Goal: Task Accomplishment & Management: Use online tool/utility

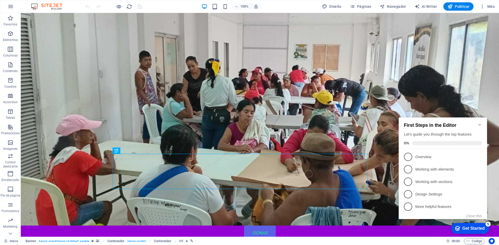
click at [479, 123] on icon "Minimize checklist" at bounding box center [479, 125] width 4 height 4
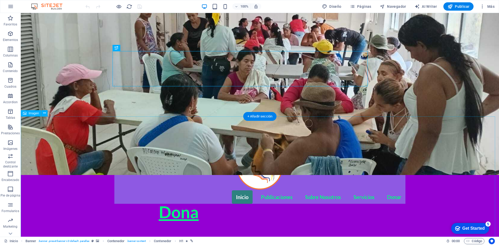
scroll to position [104, 0]
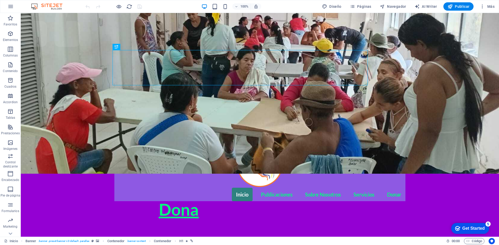
click at [488, 224] on div "5" at bounding box center [487, 224] width 5 height 5
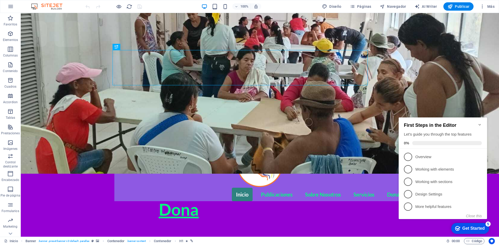
click at [488, 224] on div "5" at bounding box center [487, 224] width 5 height 5
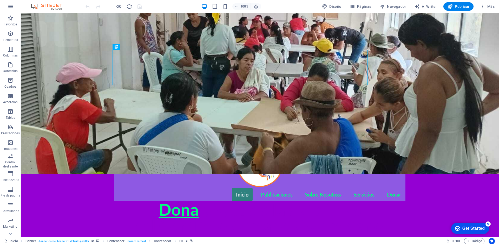
click at [490, 227] on div "5" at bounding box center [487, 224] width 5 height 5
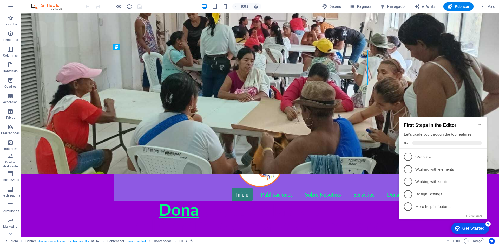
click at [476, 230] on div "Get Started" at bounding box center [473, 228] width 22 height 5
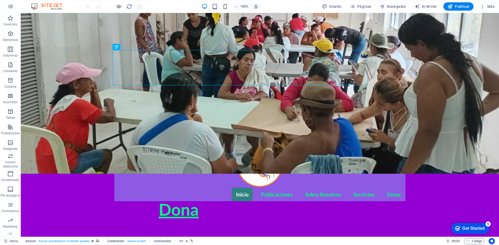
click at [471, 228] on div "Get Started" at bounding box center [473, 228] width 22 height 5
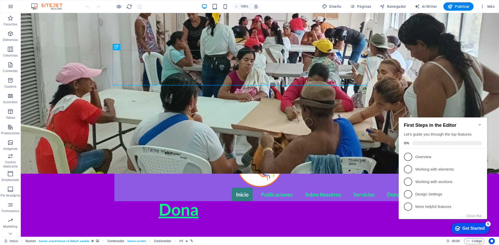
click at [479, 227] on div "Get Started" at bounding box center [473, 228] width 22 height 5
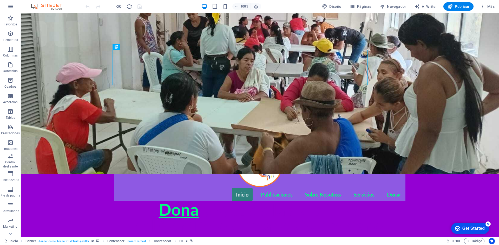
click at [484, 231] on div "Get Started" at bounding box center [473, 228] width 22 height 5
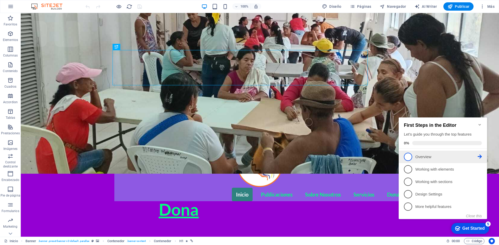
click at [479, 155] on icon at bounding box center [479, 157] width 4 height 4
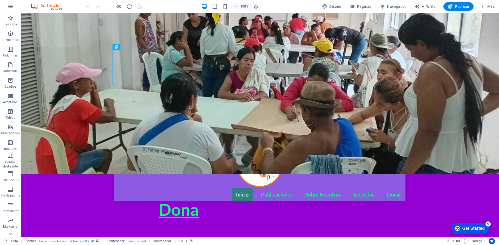
scroll to position [0, 0]
click at [472, 229] on div "Get Started" at bounding box center [473, 228] width 22 height 5
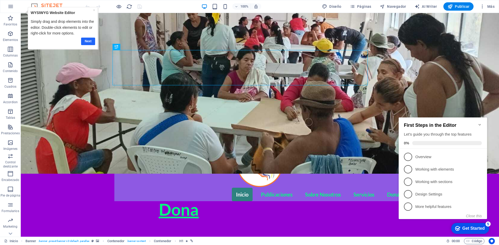
click at [87, 39] on link "Next" at bounding box center [88, 42] width 14 height 8
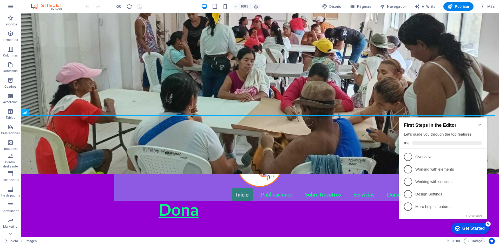
click at [479, 123] on icon "Minimize checklist" at bounding box center [479, 125] width 4 height 4
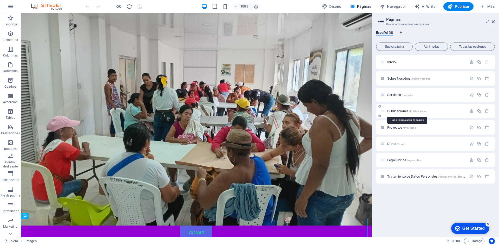
click at [397, 111] on span "Publicaciones /Publicaciones" at bounding box center [406, 111] width 39 height 4
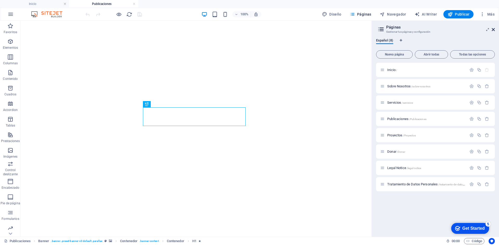
click at [493, 30] on icon at bounding box center [492, 30] width 3 height 4
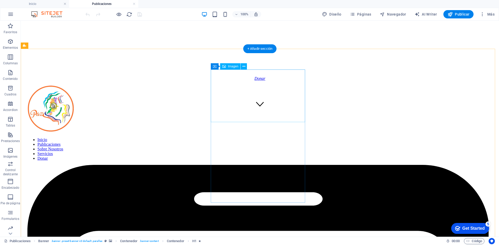
scroll to position [130, 0]
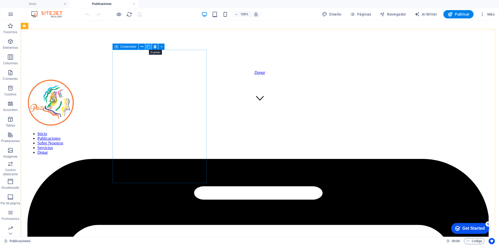
click at [147, 46] on button at bounding box center [145, 47] width 6 height 6
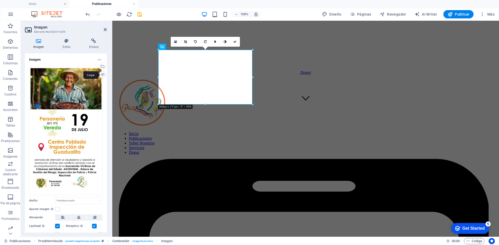
click at [102, 75] on div "Cargar" at bounding box center [102, 75] width 8 height 8
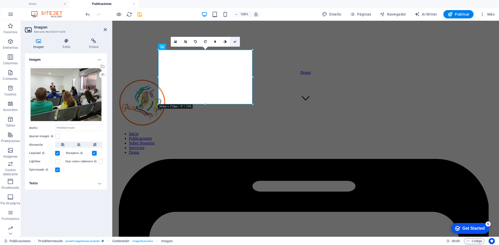
click at [235, 41] on icon at bounding box center [234, 41] width 3 height 3
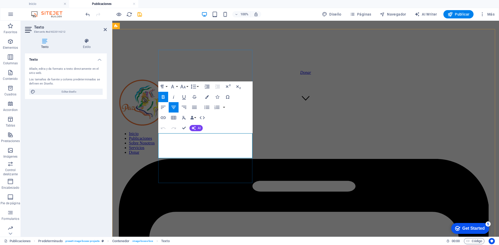
drag, startPoint x: 228, startPoint y: 157, endPoint x: 172, endPoint y: 136, distance: 59.7
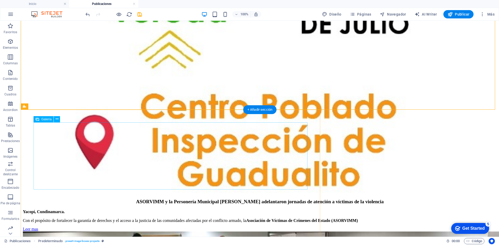
scroll to position [1506, 0]
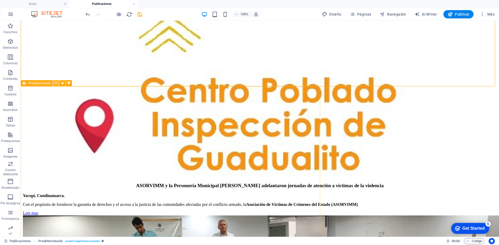
click at [56, 83] on icon at bounding box center [56, 82] width 3 height 5
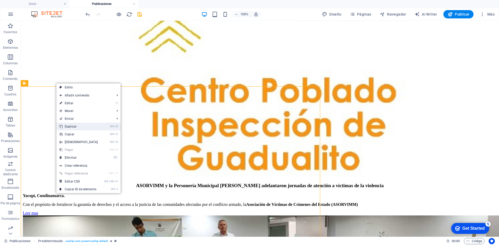
click at [73, 126] on link "Ctrl D Duplicar" at bounding box center [78, 127] width 45 height 8
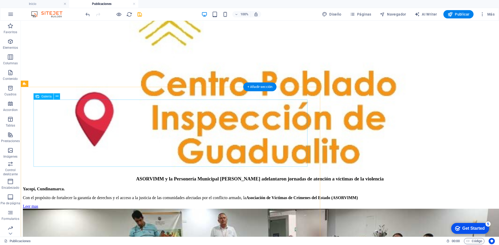
scroll to position [1505, 0]
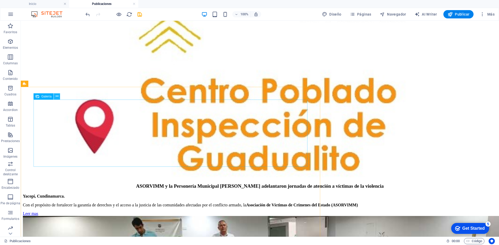
click at [58, 97] on icon at bounding box center [57, 96] width 3 height 5
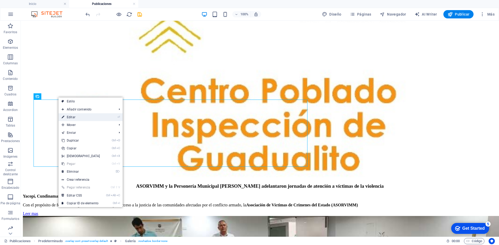
click at [72, 117] on link "⏎ Editar" at bounding box center [80, 117] width 45 height 8
select select "4"
select select "%"
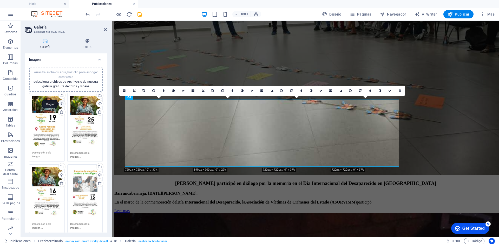
click at [61, 103] on div "Cargar" at bounding box center [61, 104] width 8 height 8
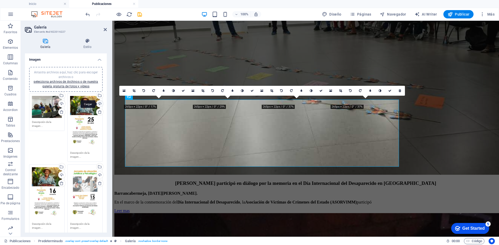
click at [98, 103] on div "Cargar" at bounding box center [99, 104] width 8 height 8
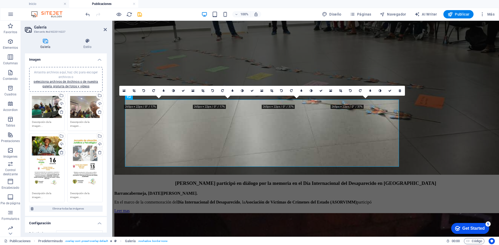
click at [60, 152] on icon at bounding box center [61, 153] width 4 height 4
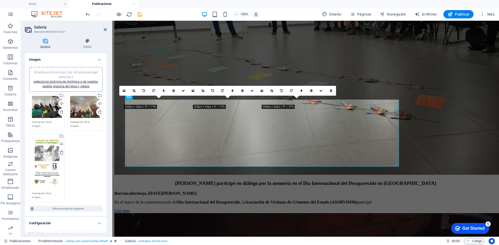
click at [62, 154] on icon at bounding box center [61, 153] width 4 height 4
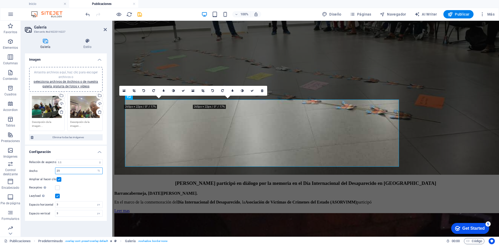
drag, startPoint x: 65, startPoint y: 172, endPoint x: 55, endPoint y: 172, distance: 9.6
click at [55, 172] on input "25" at bounding box center [78, 171] width 47 height 6
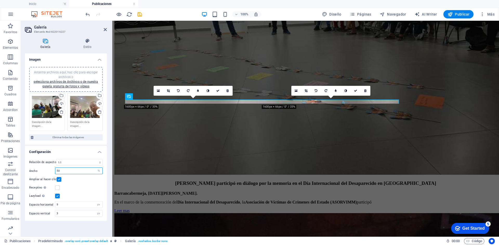
type input "50"
click at [77, 184] on div "Relación de aspecto Ninguna relación de aspecto fija 16:9 16:10 4:3 1:1 1:2 2:1…" at bounding box center [66, 188] width 82 height 66
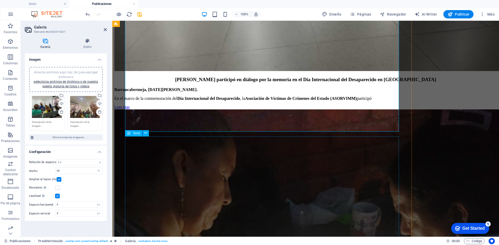
scroll to position [1635, 0]
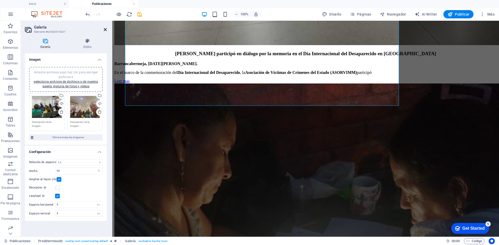
click at [105, 28] on icon at bounding box center [105, 30] width 3 height 4
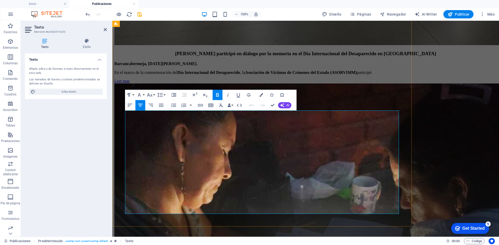
drag, startPoint x: 233, startPoint y: 118, endPoint x: 123, endPoint y: 113, distance: 110.7
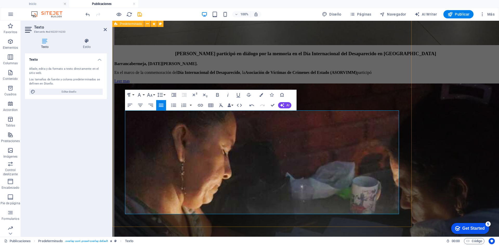
drag, startPoint x: 291, startPoint y: 183, endPoint x: 124, endPoint y: 124, distance: 177.1
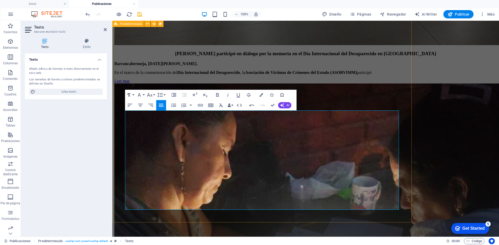
drag, startPoint x: 346, startPoint y: 177, endPoint x: 118, endPoint y: 106, distance: 238.6
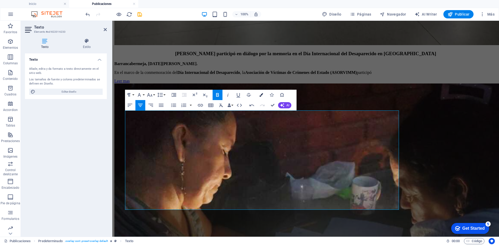
click at [261, 95] on icon "button" at bounding box center [261, 95] width 4 height 4
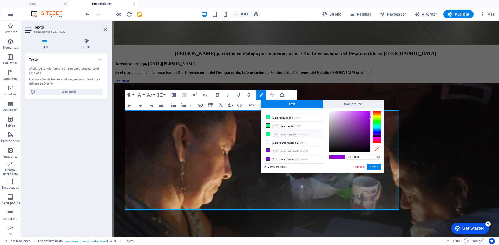
scroll to position [20, 0]
click at [329, 152] on div at bounding box center [349, 131] width 41 height 41
click at [372, 166] on button "Aplicar" at bounding box center [374, 167] width 14 height 6
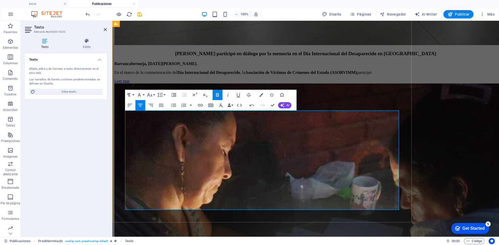
drag, startPoint x: 162, startPoint y: 156, endPoint x: 164, endPoint y: 156, distance: 2.6
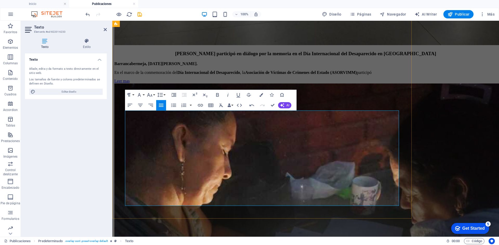
drag, startPoint x: 267, startPoint y: 132, endPoint x: 367, endPoint y: 178, distance: 110.1
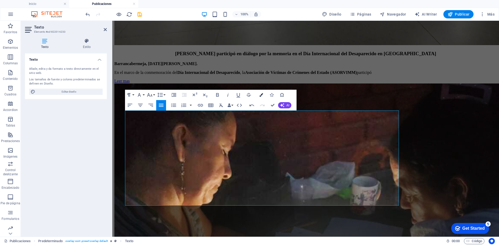
click at [261, 97] on icon "button" at bounding box center [261, 95] width 4 height 4
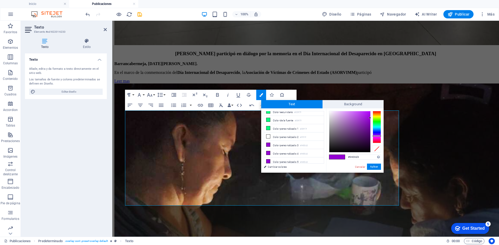
type input "#060606"
click at [329, 151] on div at bounding box center [349, 131] width 41 height 41
click at [371, 166] on button "Aplicar" at bounding box center [374, 167] width 14 height 6
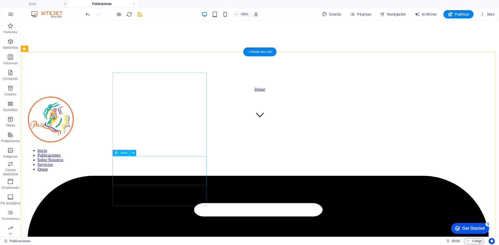
scroll to position [129, 0]
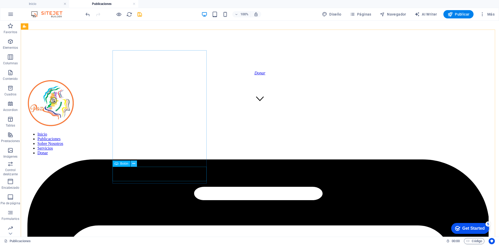
click at [133, 163] on icon at bounding box center [133, 163] width 3 height 5
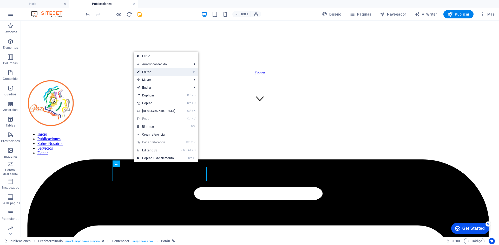
click at [148, 70] on link "⏎ Editar" at bounding box center [156, 72] width 45 height 8
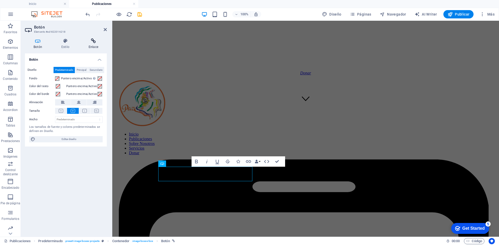
click at [95, 45] on h4 "Enlace" at bounding box center [93, 43] width 27 height 11
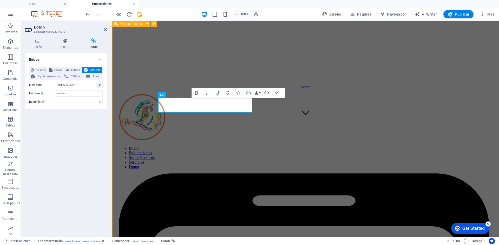
scroll to position [163, 0]
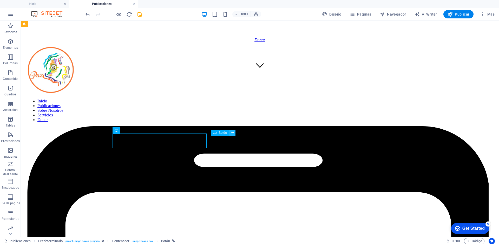
click at [232, 133] on icon at bounding box center [232, 132] width 3 height 5
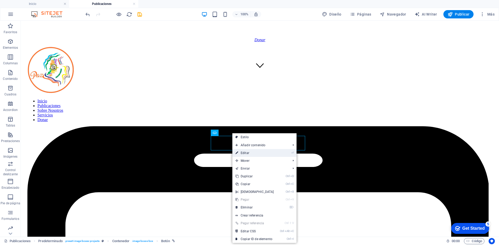
click at [246, 153] on link "⏎ Editar" at bounding box center [254, 153] width 45 height 8
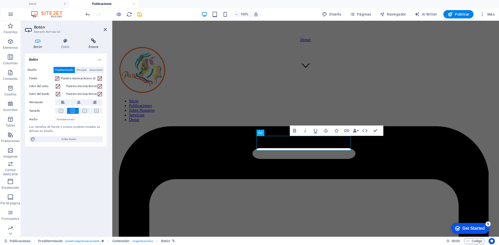
click at [97, 43] on icon at bounding box center [93, 40] width 27 height 5
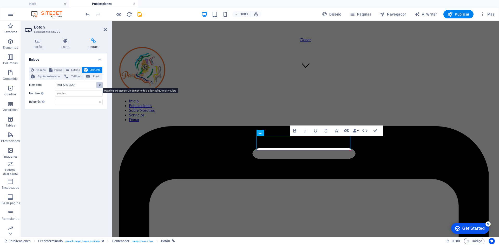
click at [99, 85] on icon at bounding box center [99, 85] width 2 height 3
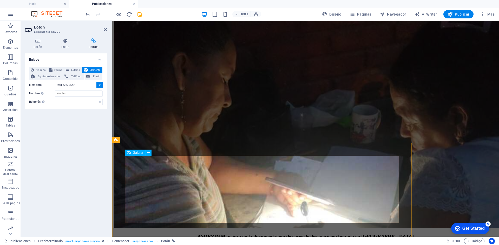
scroll to position [1720, 0]
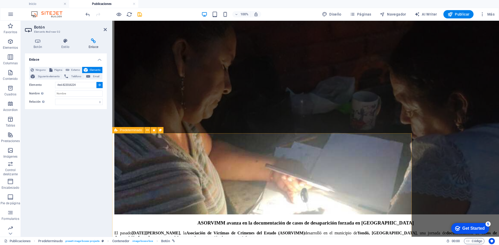
type input "#ed-new-378"
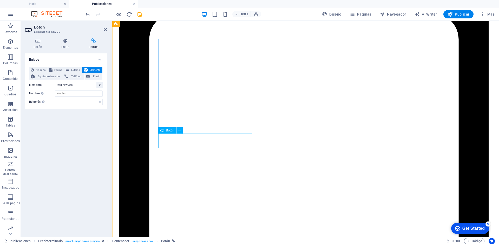
scroll to position [177, 0]
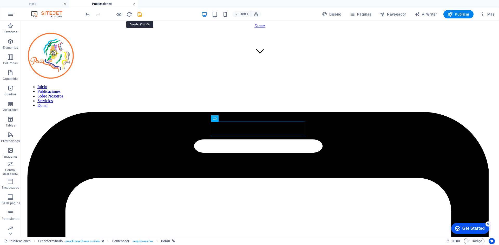
click at [456, 14] on span "Publicar" at bounding box center [458, 14] width 22 height 5
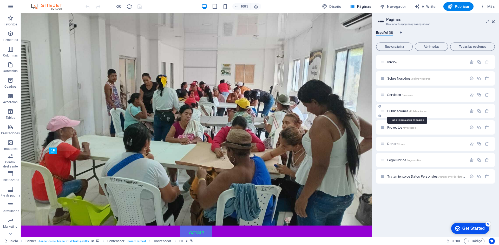
click at [399, 111] on span "Publicaciones /Publicaciones" at bounding box center [406, 111] width 39 height 4
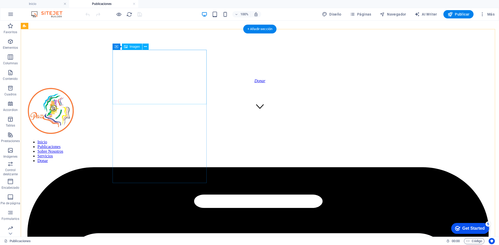
scroll to position [130, 0]
